Goal: Task Accomplishment & Management: Complete application form

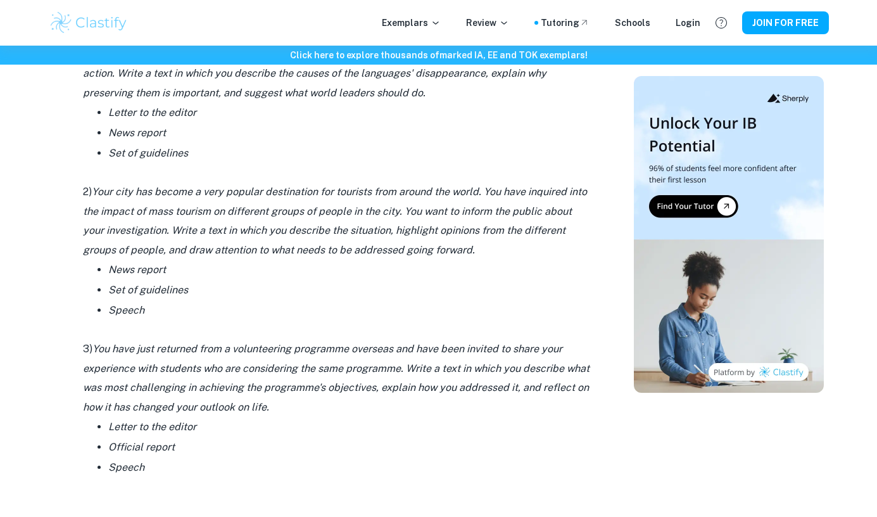
scroll to position [1634, 0]
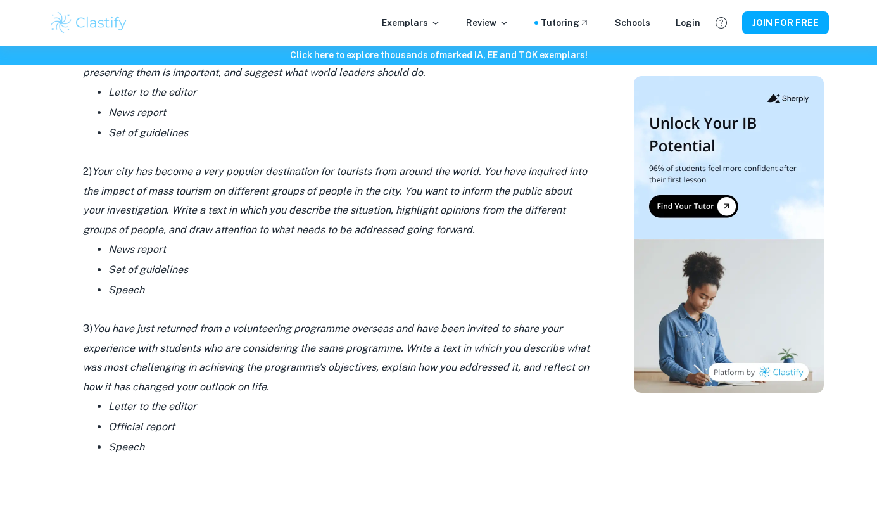
click at [448, 305] on p at bounding box center [336, 309] width 506 height 19
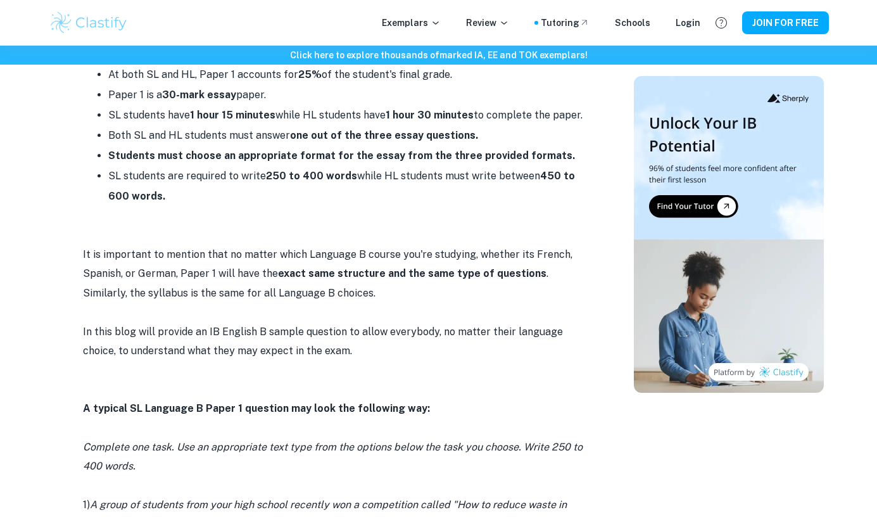
scroll to position [367, 0]
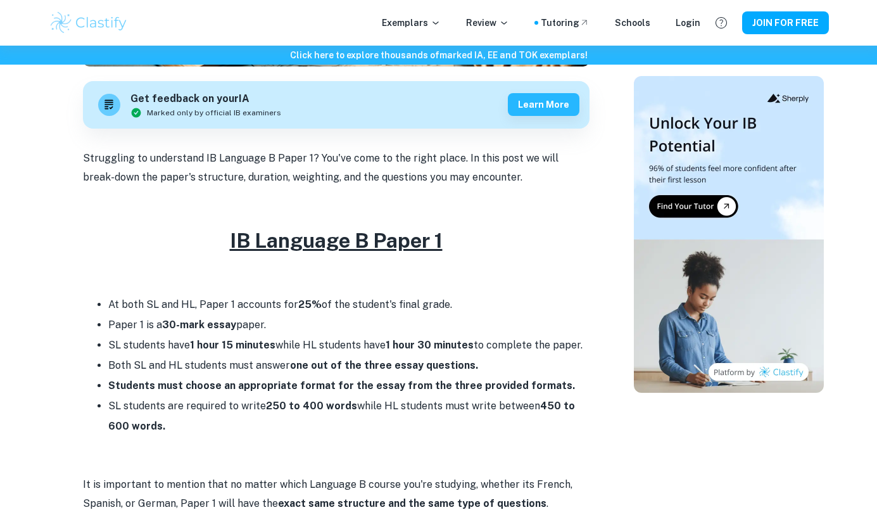
click at [430, 30] on div "Exemplars Review Tutoring Schools Login JOIN FOR FREE" at bounding box center [439, 22] width 810 height 25
click at [441, 23] on icon at bounding box center [435, 23] width 10 height 10
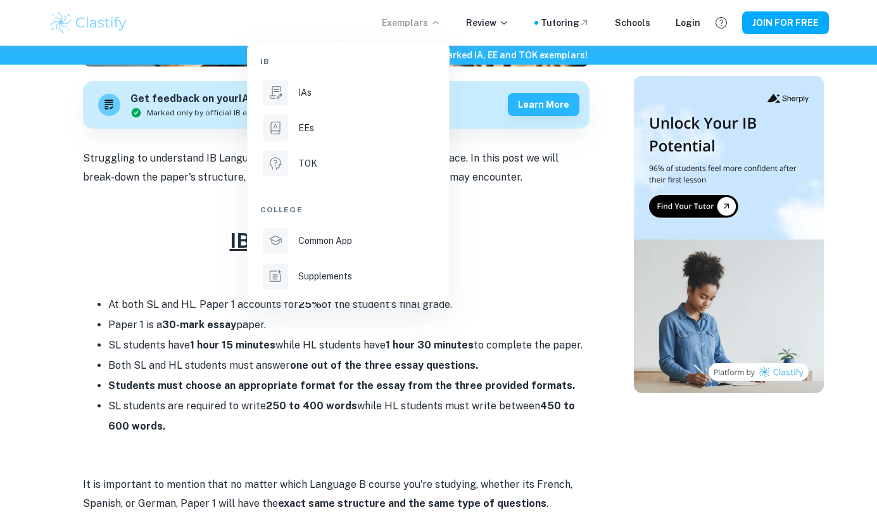
click at [494, 232] on div at bounding box center [438, 258] width 877 height 517
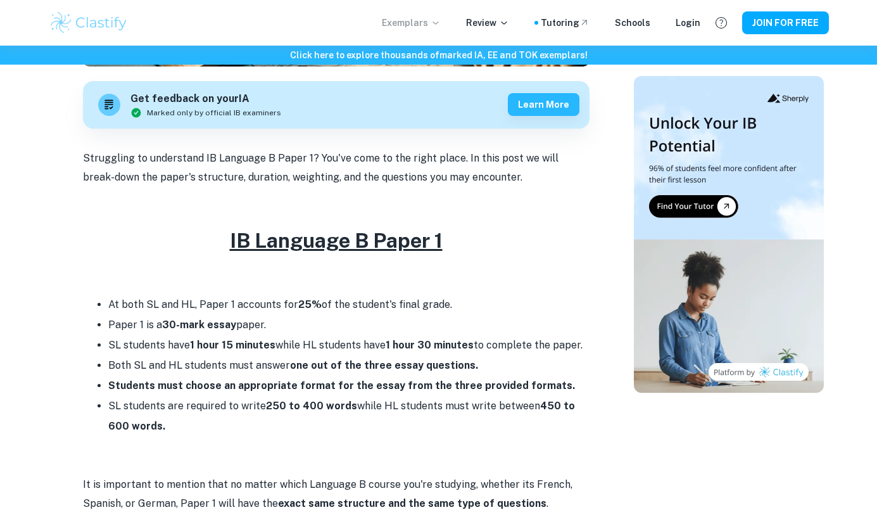
click at [483, 32] on div "Exemplars Review Tutoring Schools Login JOIN FOR FREE" at bounding box center [439, 22] width 810 height 25
click at [495, 18] on p "Review" at bounding box center [487, 23] width 43 height 14
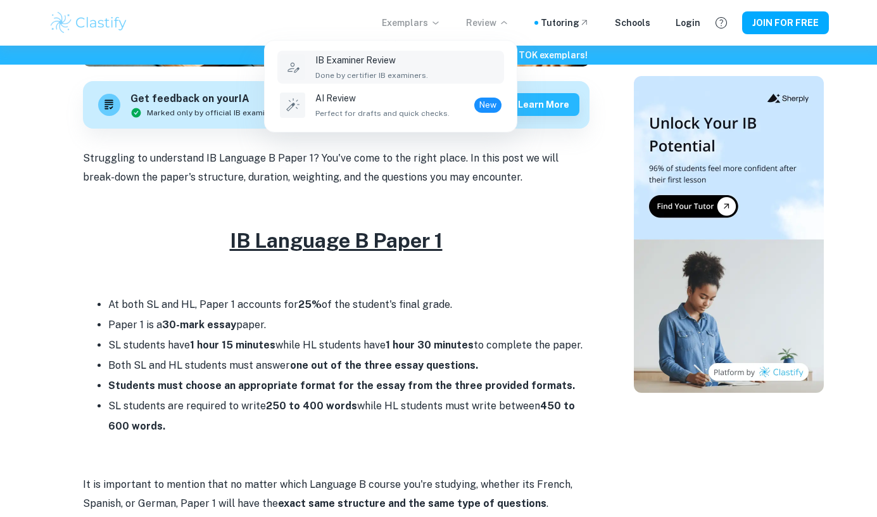
click at [428, 65] on div "IB Examiner Review Done by certifier IB examiners." at bounding box center [408, 67] width 186 height 28
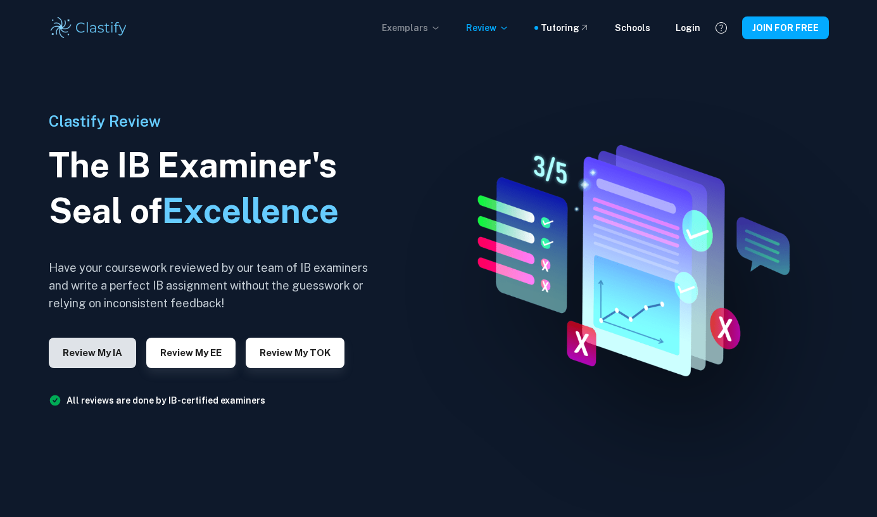
click at [92, 349] on button "Review my IA" at bounding box center [92, 352] width 87 height 30
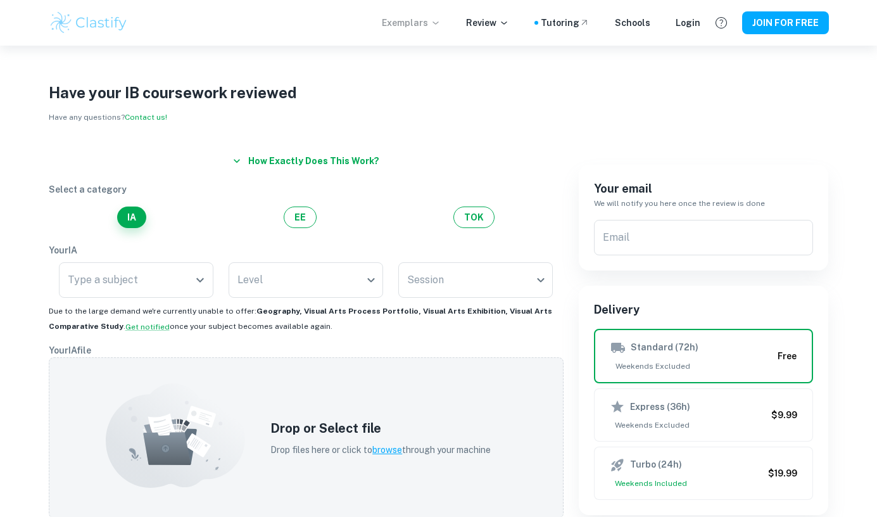
click at [175, 298] on div "Type a subject Type a subject" at bounding box center [136, 282] width 154 height 41
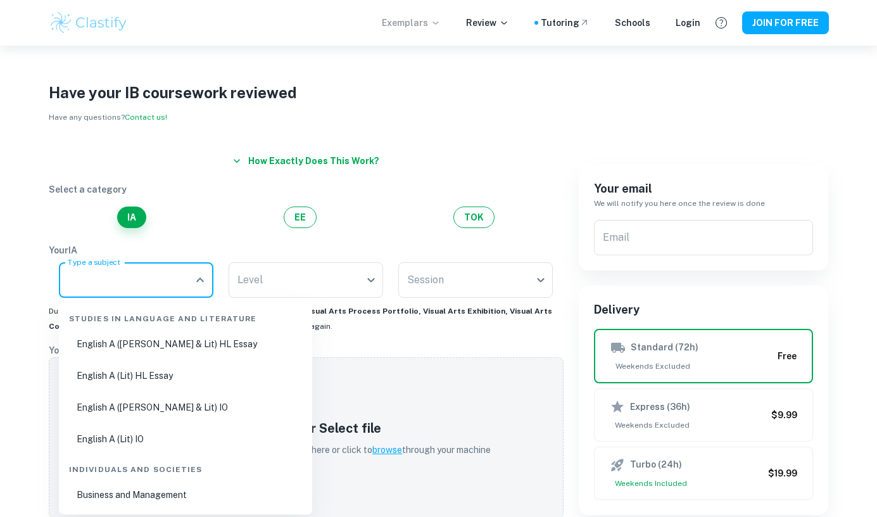
click at [186, 276] on input "Type a subject" at bounding box center [127, 280] width 124 height 24
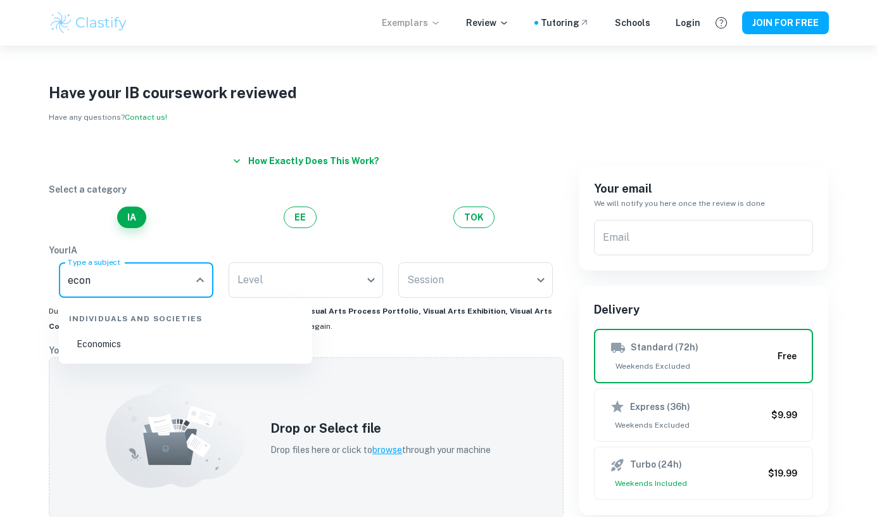
click at [184, 346] on li "Economics" at bounding box center [185, 343] width 243 height 29
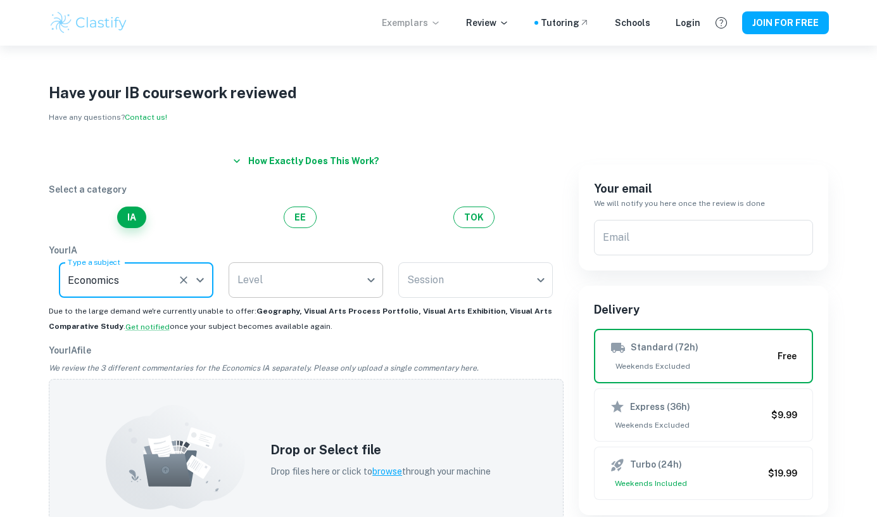
type input "Economics"
click at [287, 294] on body "We value your privacy We use cookies to enhance your browsing experience, serve…" at bounding box center [438, 304] width 877 height 517
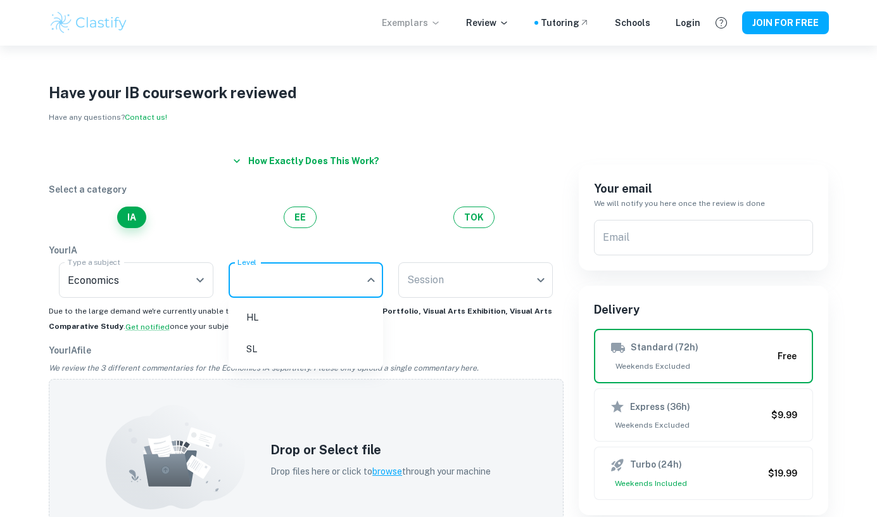
click at [306, 363] on ul "HL SL" at bounding box center [306, 333] width 154 height 71
click at [311, 353] on li "SL" at bounding box center [306, 348] width 144 height 29
type input "SL"
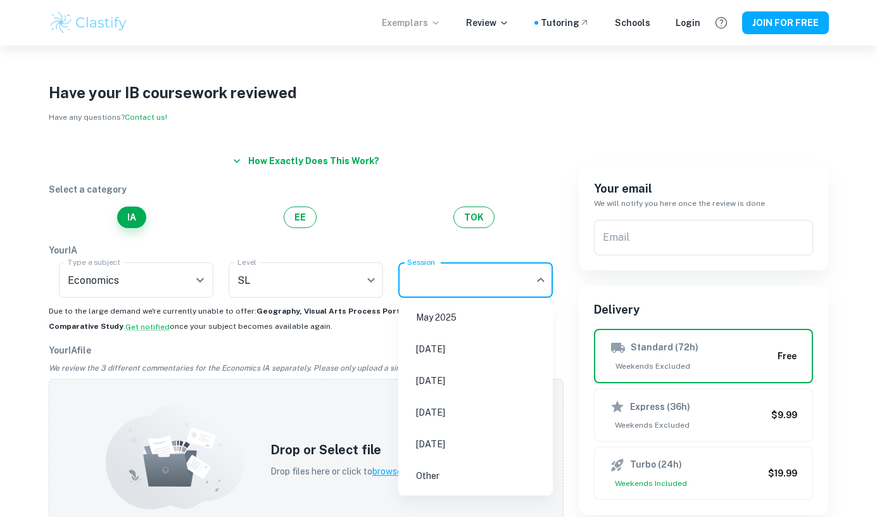
click at [438, 289] on body "We value your privacy We use cookies to enhance your browsing experience, serve…" at bounding box center [438, 304] width 877 height 517
click at [444, 380] on li "May 2026" at bounding box center [475, 380] width 144 height 29
type input "M26"
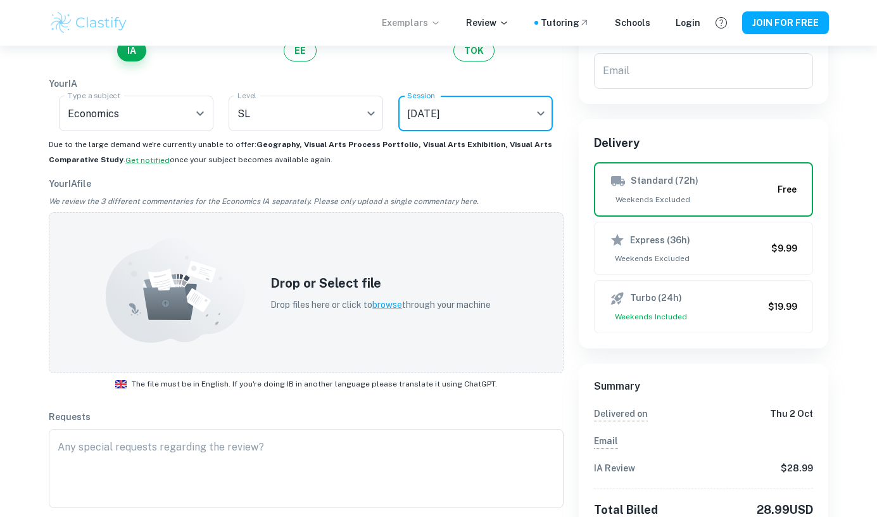
scroll to position [171, 0]
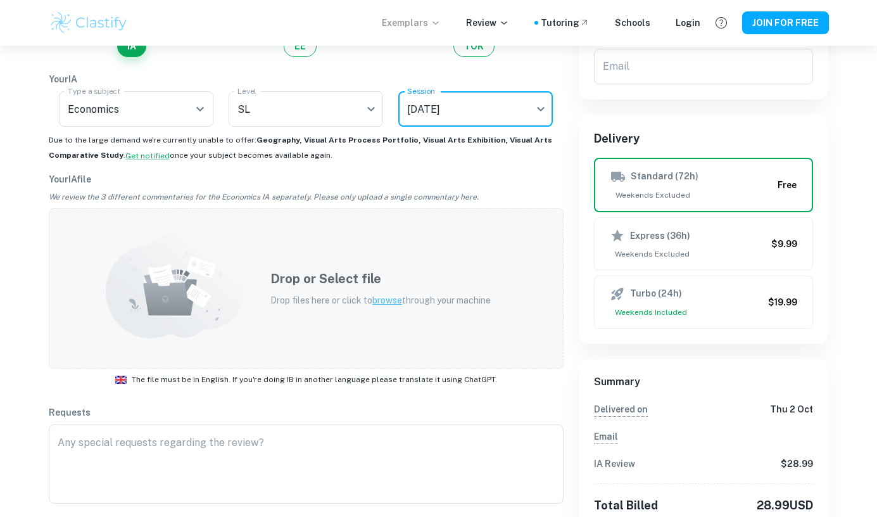
click at [378, 328] on div "Drop or Select file Drop files here or click to browse through your machine" at bounding box center [306, 288] width 515 height 161
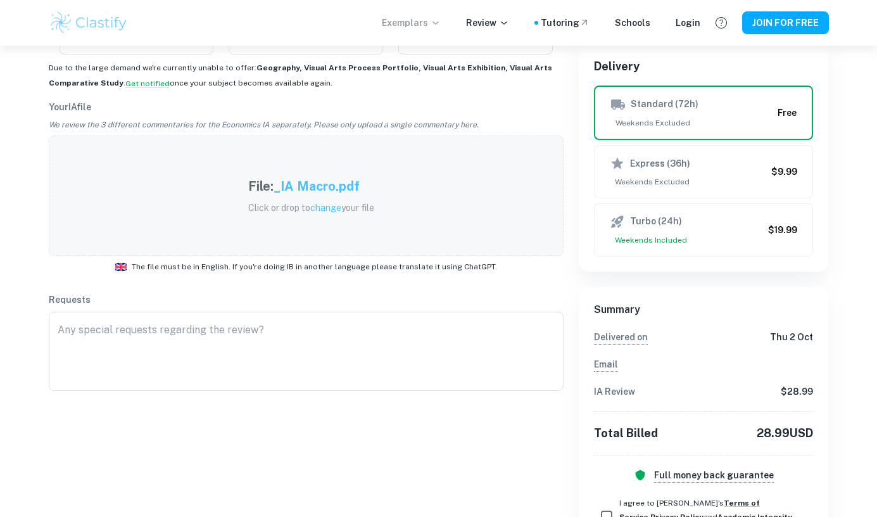
scroll to position [0, 0]
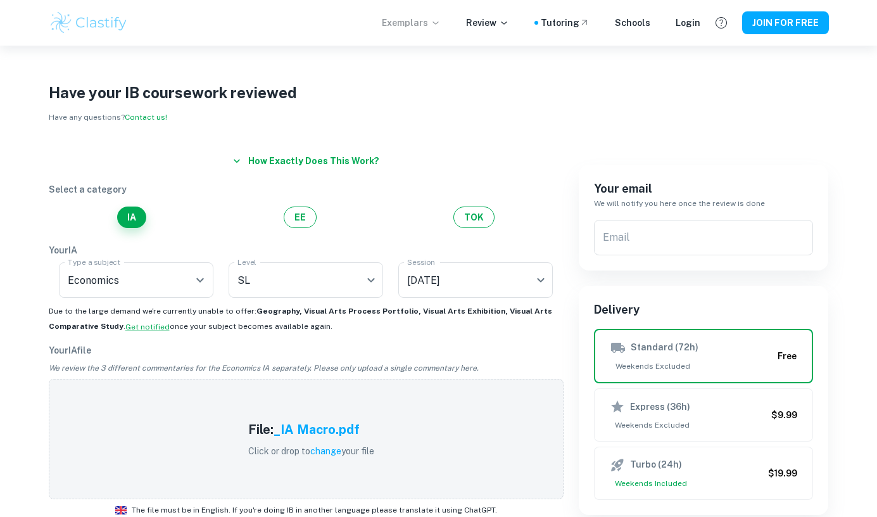
click at [406, 31] on div "Exemplars Review Tutoring Schools Login JOIN FOR FREE" at bounding box center [439, 22] width 810 height 25
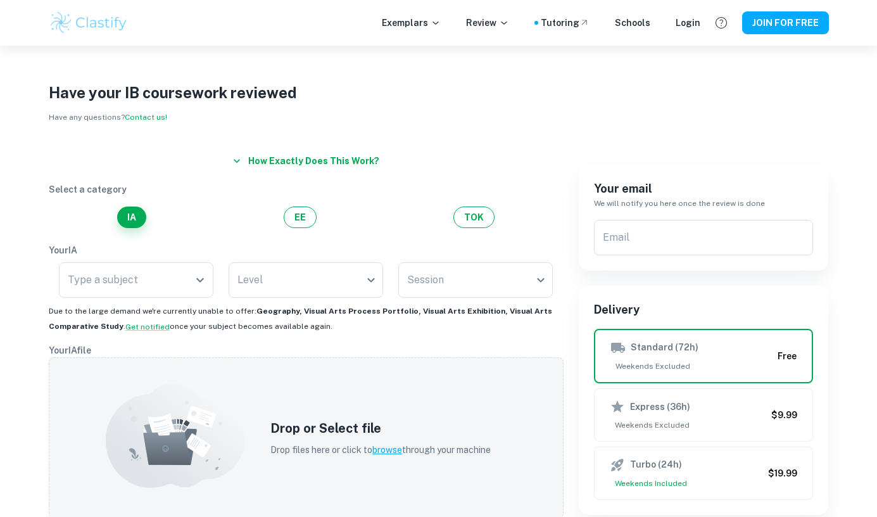
click at [84, 13] on img at bounding box center [89, 22] width 80 height 25
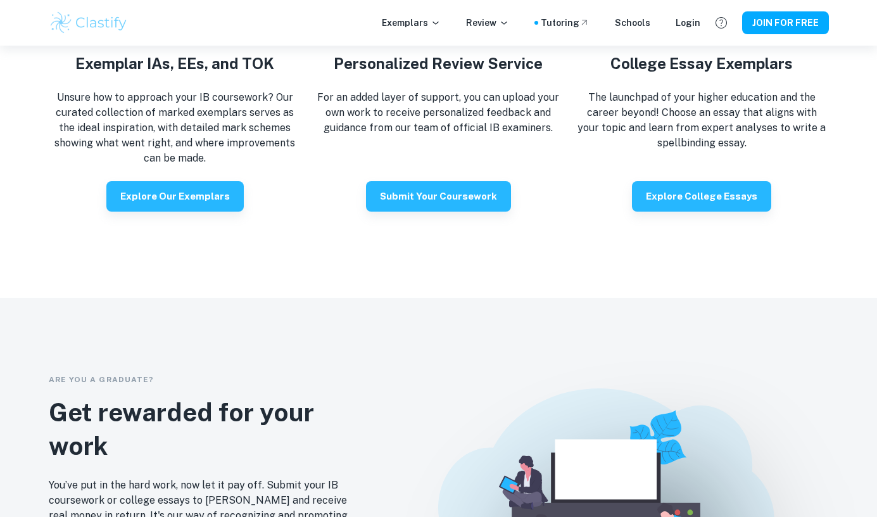
scroll to position [2419, 0]
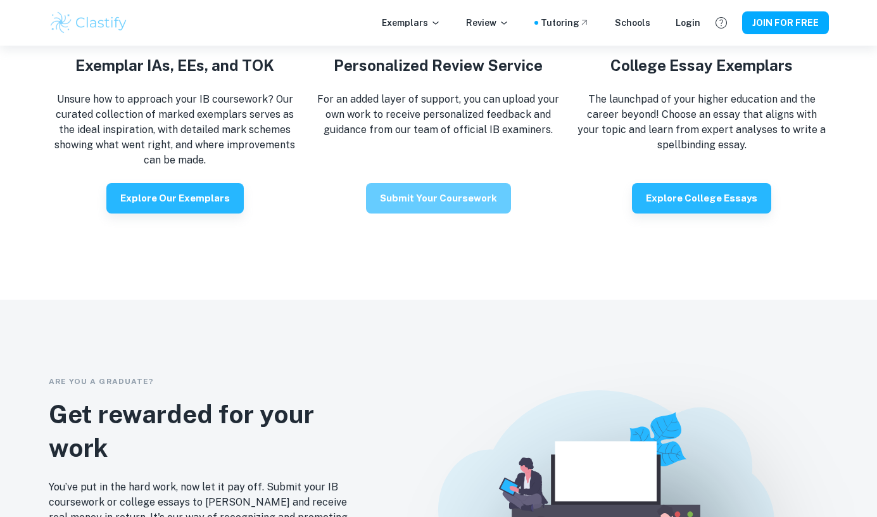
click at [467, 206] on button "Submit your coursework" at bounding box center [438, 198] width 145 height 30
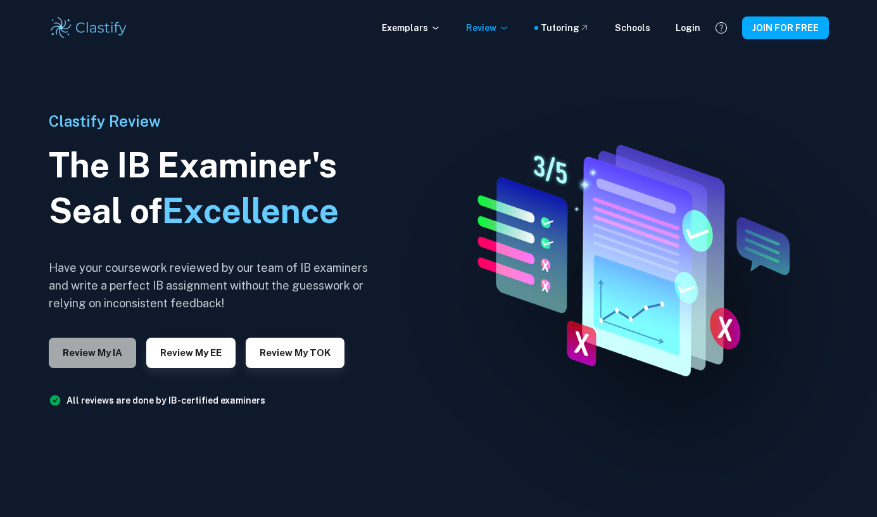
click at [114, 359] on button "Review my IA" at bounding box center [92, 352] width 87 height 30
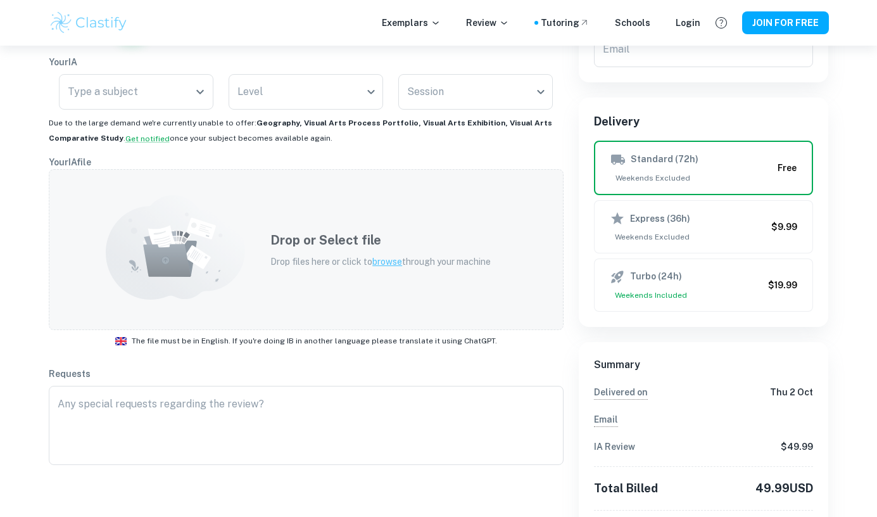
scroll to position [189, 0]
